Goal: Navigation & Orientation: Find specific page/section

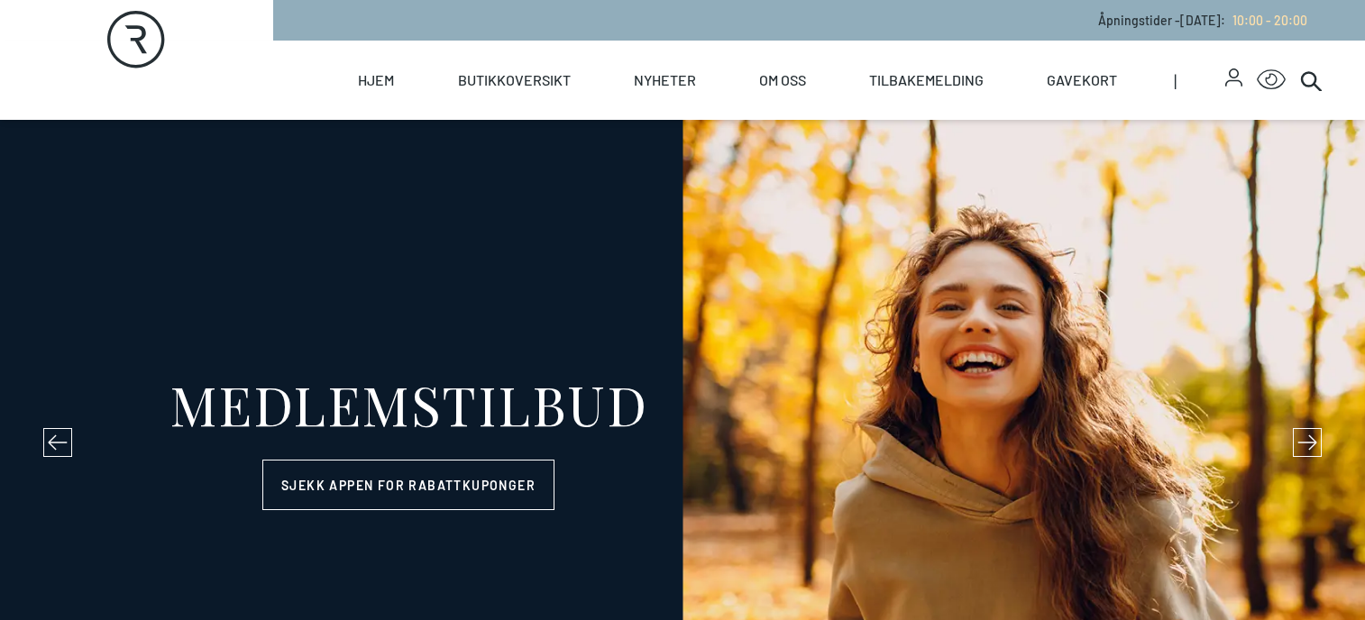
select select "NO"
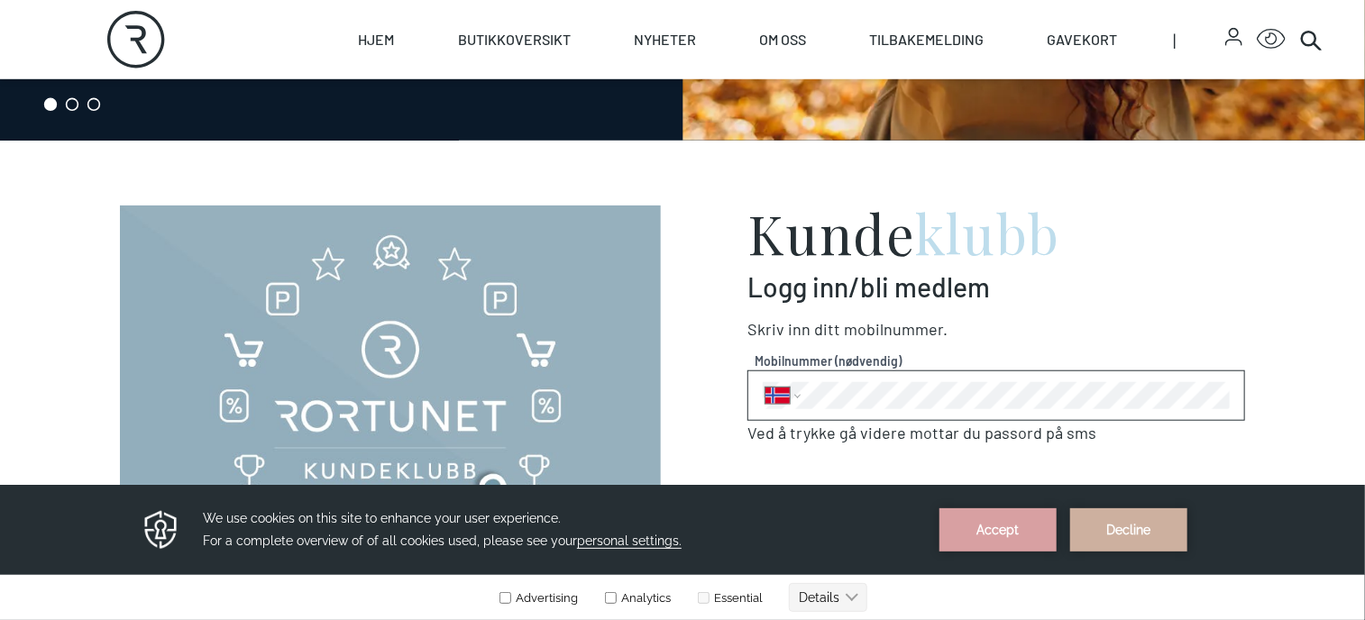
scroll to position [722, 0]
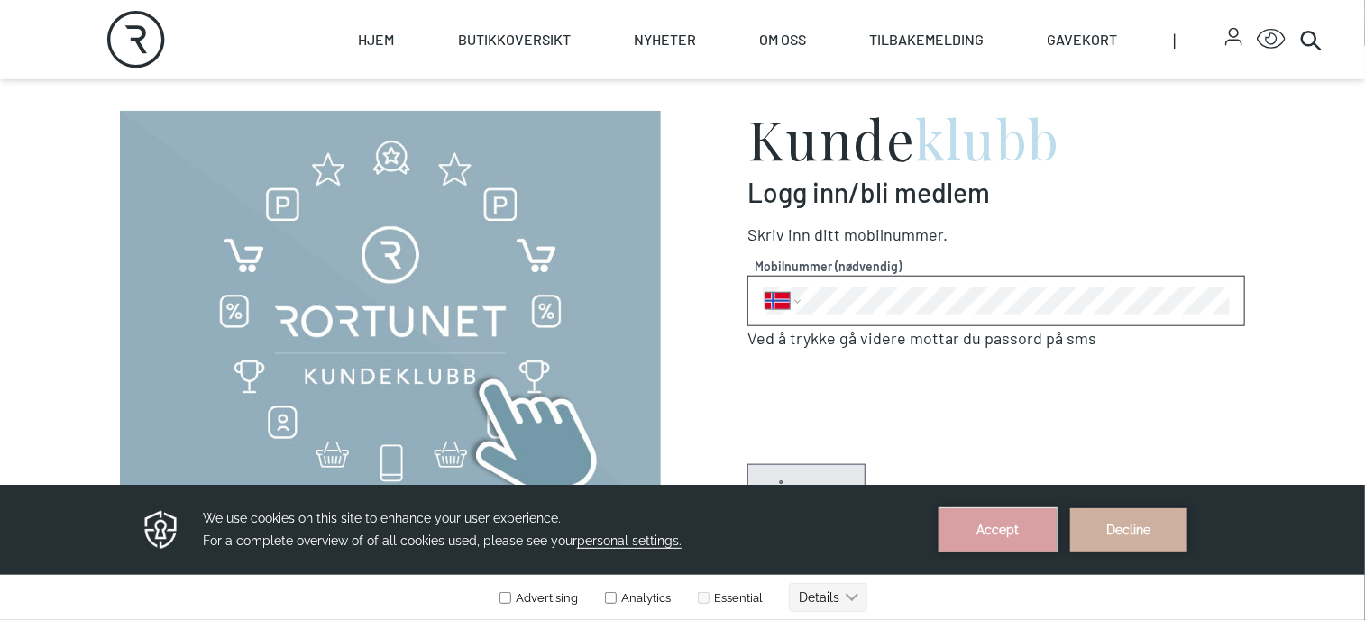
click at [1025, 528] on button "Accept" at bounding box center [998, 529] width 117 height 43
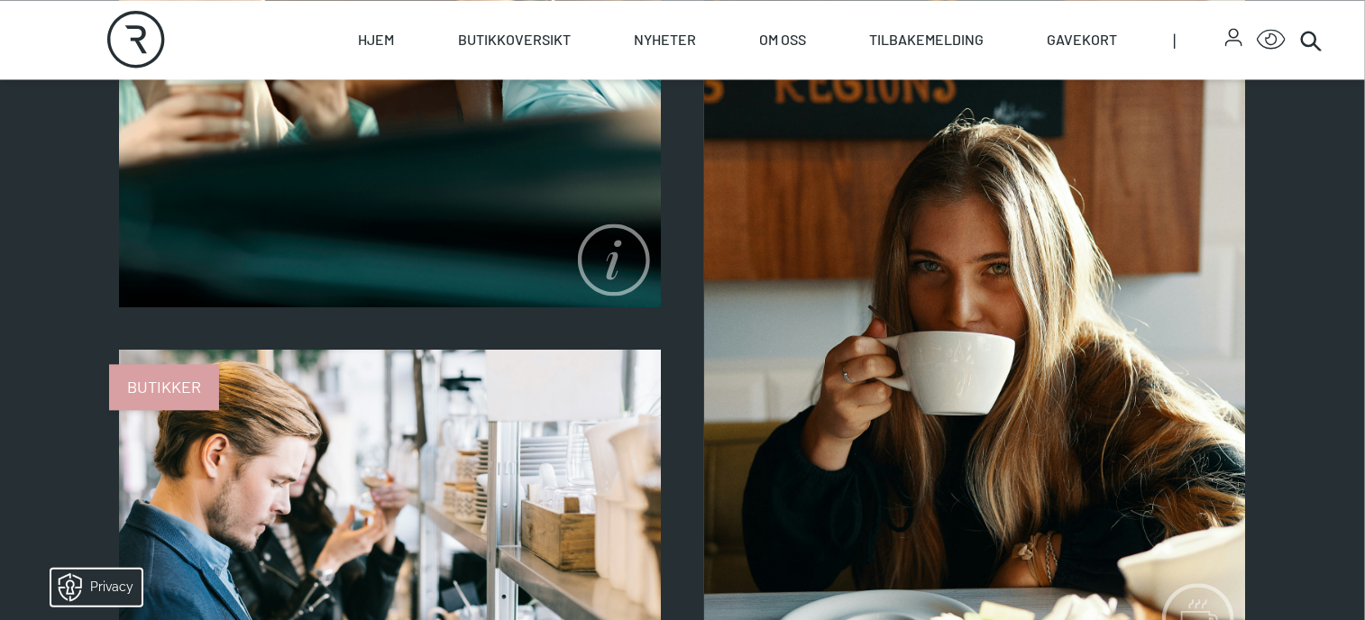
scroll to position [1623, 0]
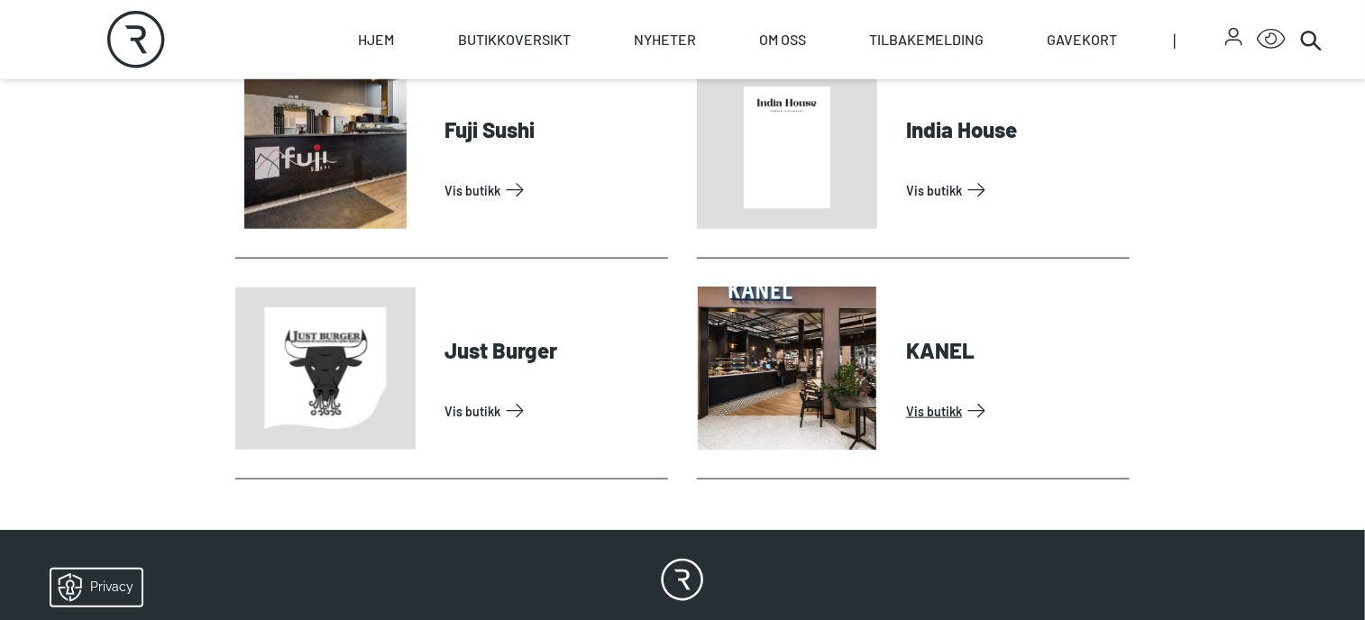
scroll to position [722, 0]
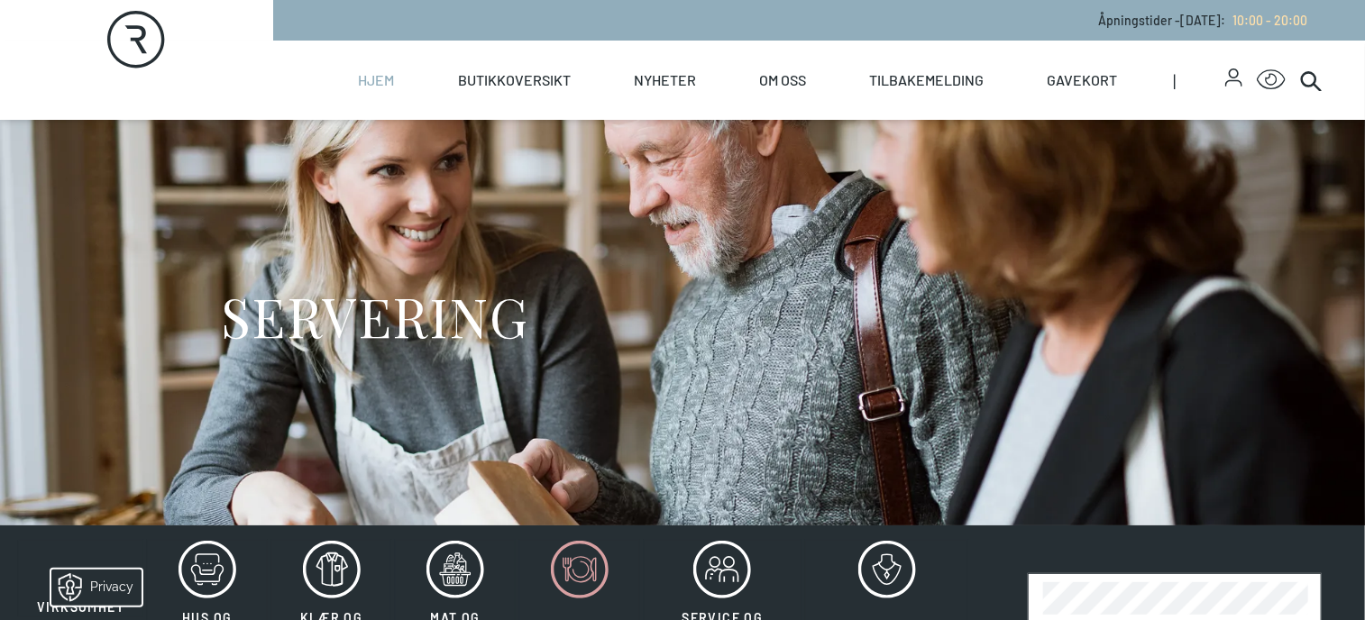
select select "NO"
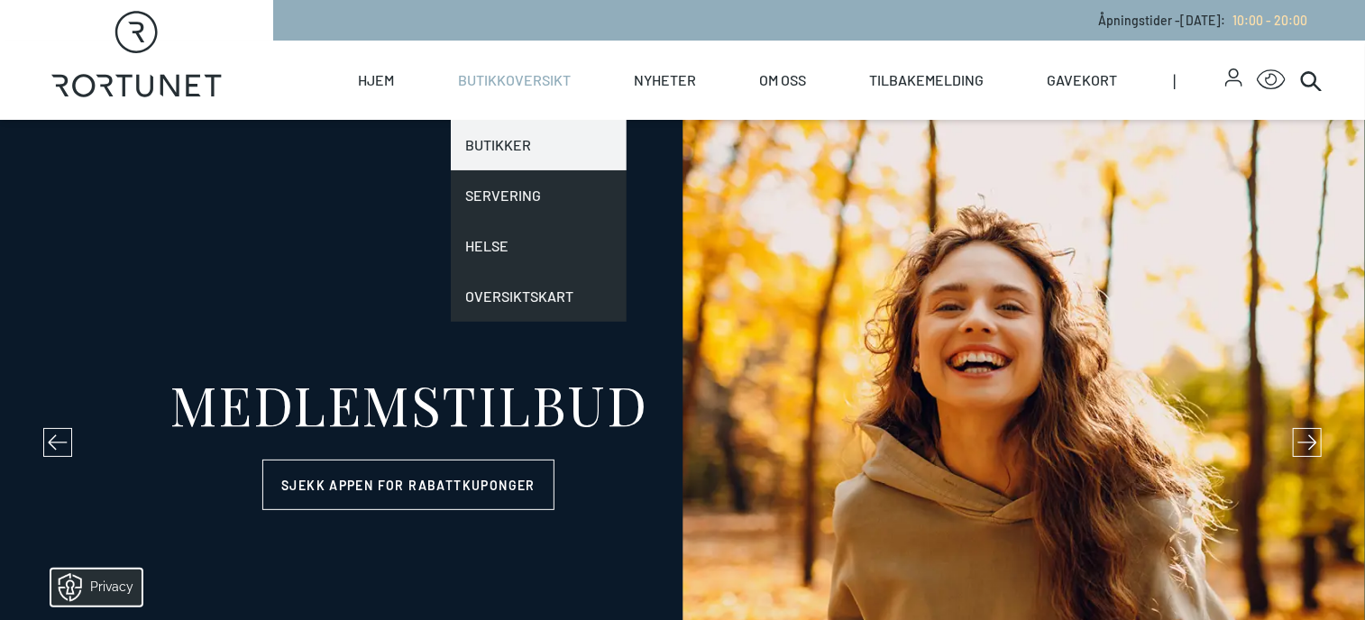
click at [507, 145] on link "Butikker" at bounding box center [539, 145] width 176 height 51
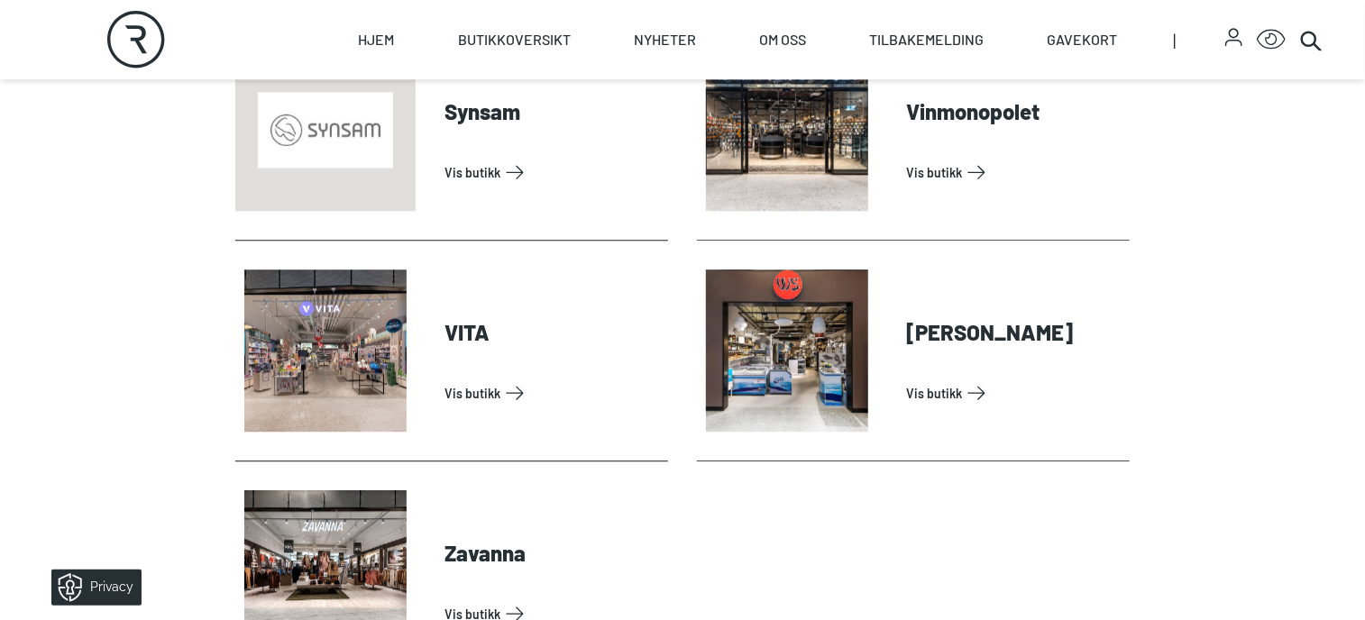
scroll to position [5862, 0]
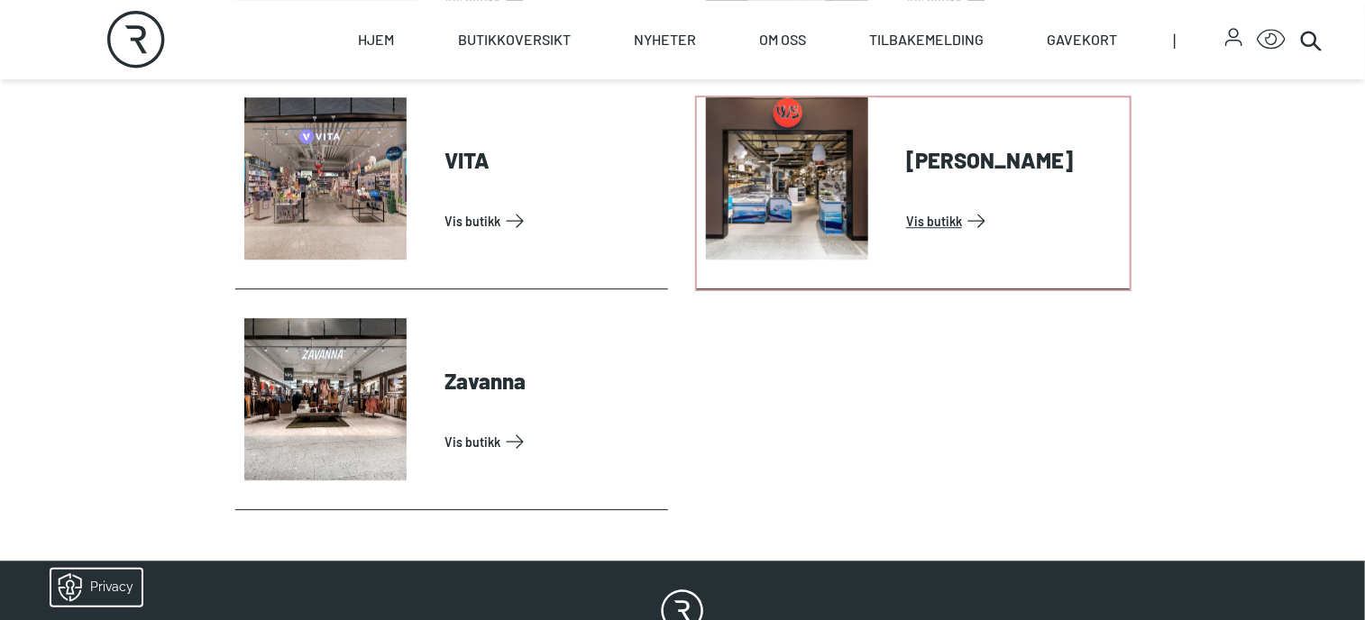
click at [940, 208] on link "Vis butikk" at bounding box center [1014, 221] width 216 height 29
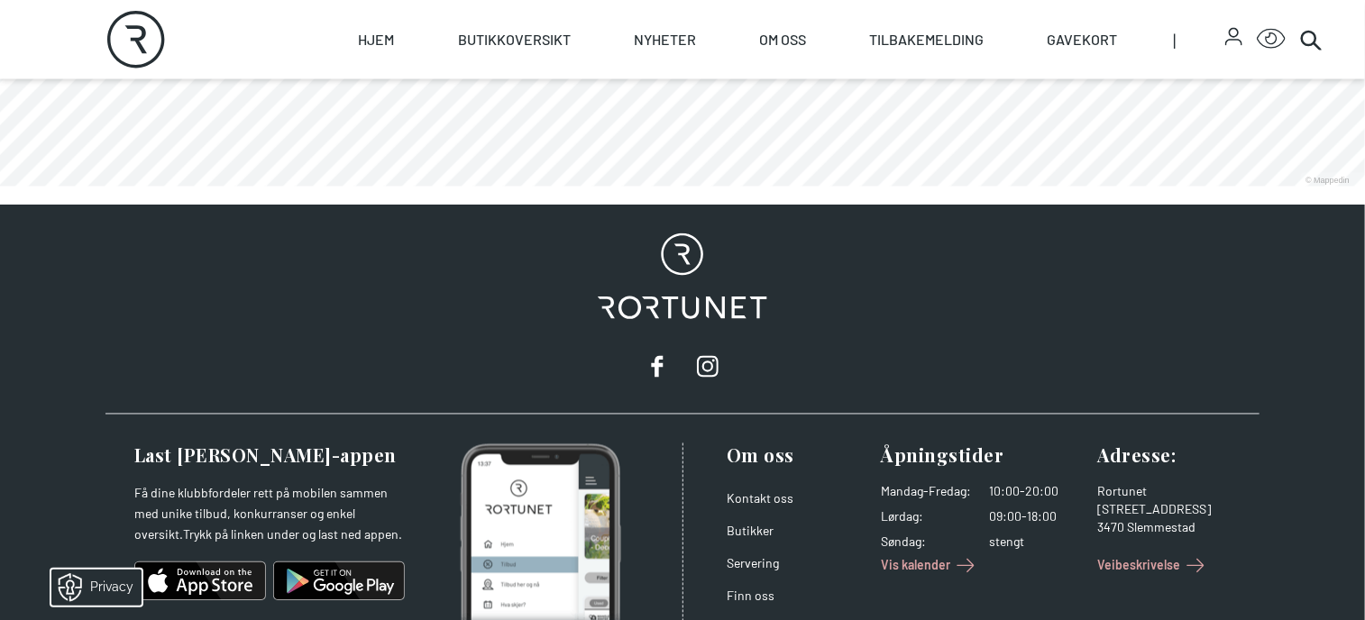
scroll to position [1569, 0]
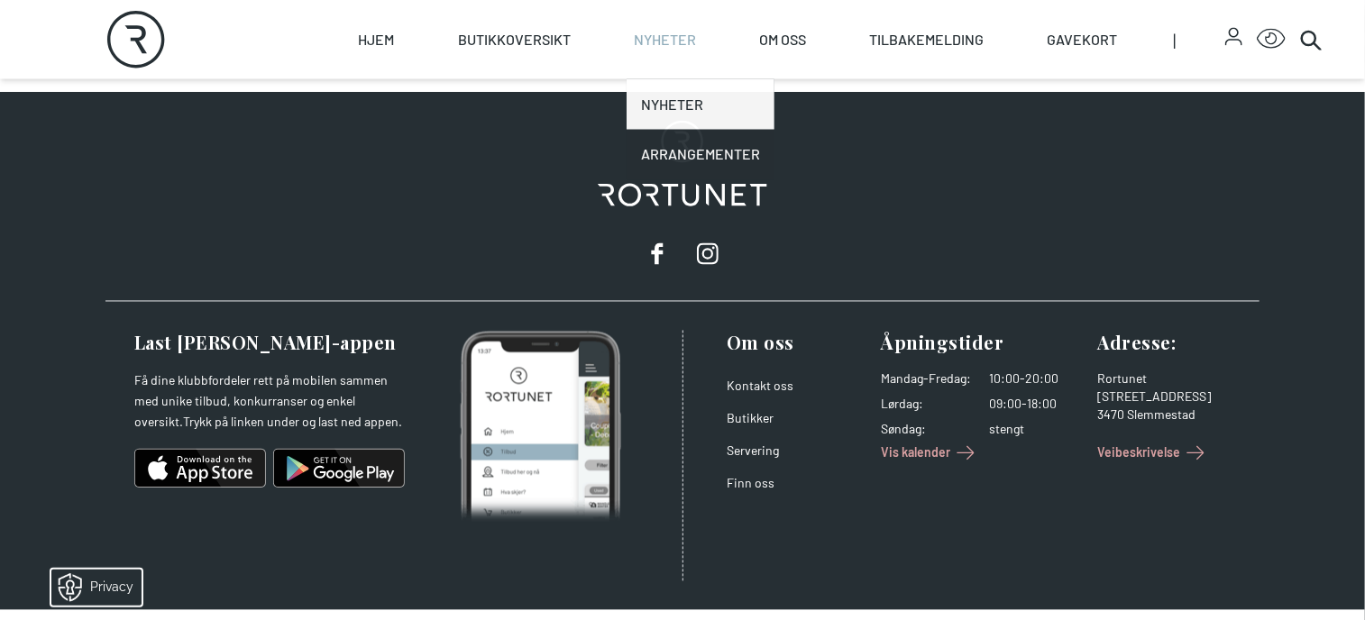
click at [675, 100] on link "Nyheter" at bounding box center [701, 104] width 148 height 51
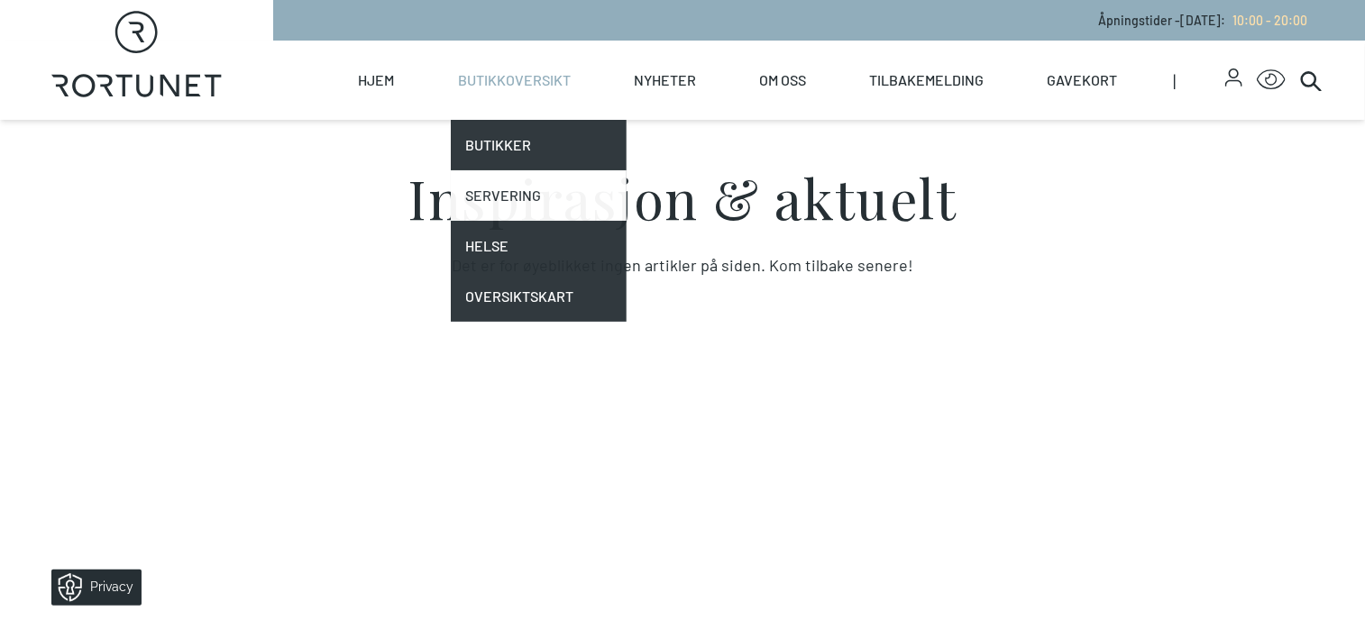
click at [510, 198] on link "Servering" at bounding box center [539, 195] width 176 height 51
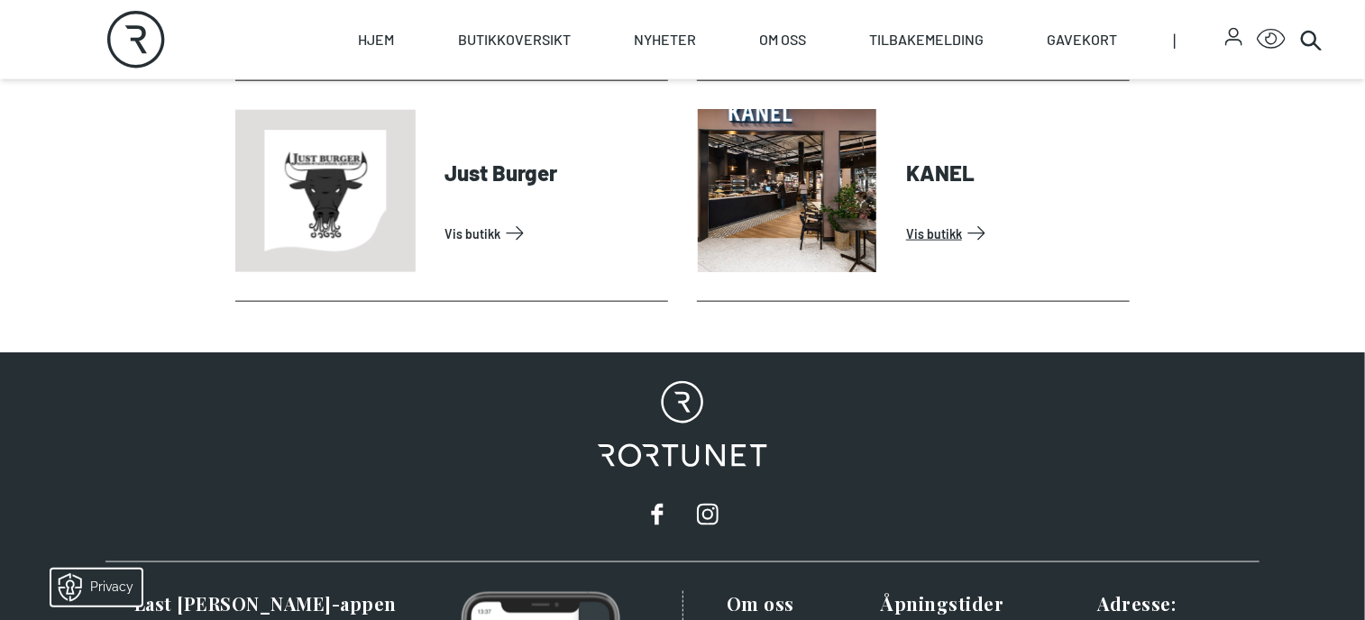
scroll to position [992, 0]
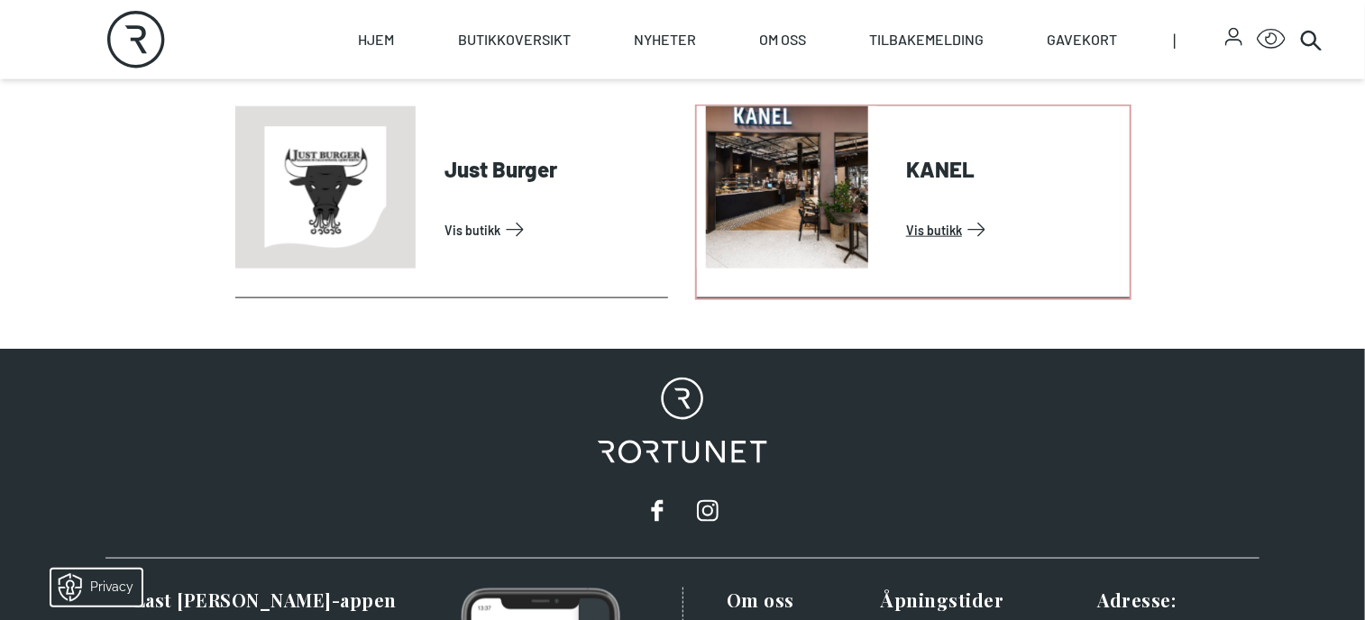
click at [939, 233] on link "Vis butikk" at bounding box center [1014, 230] width 216 height 29
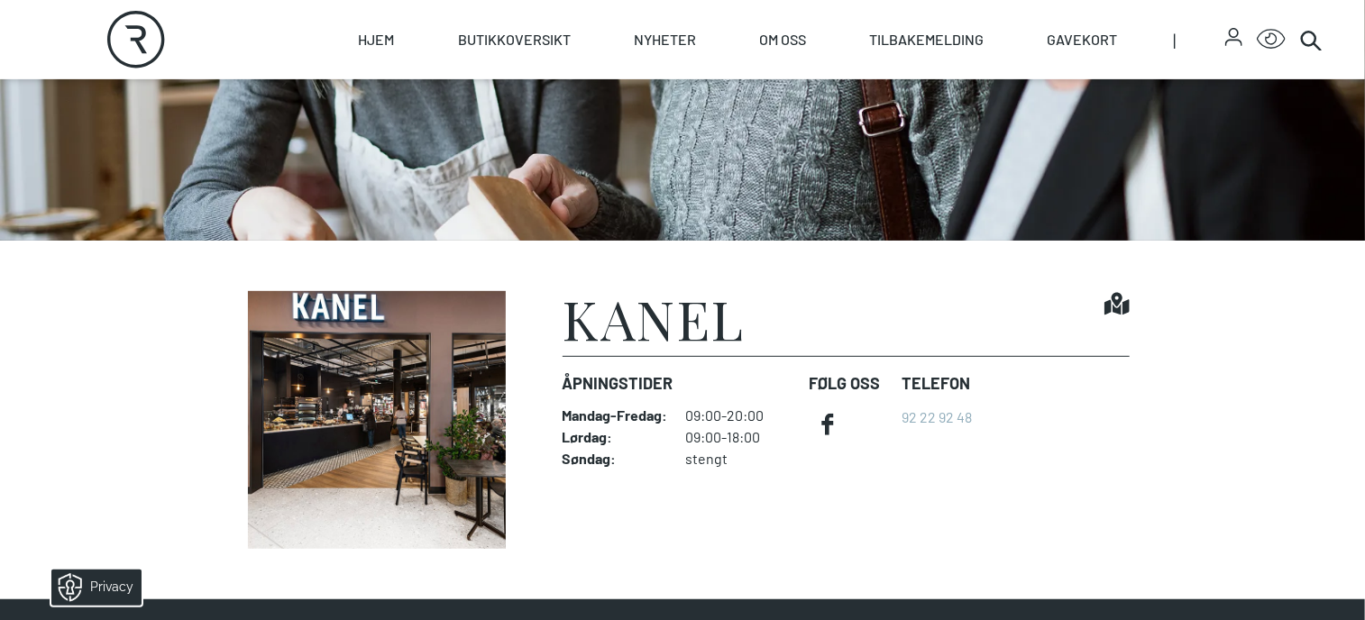
scroll to position [90, 0]
